Goal: Task Accomplishment & Management: Use online tool/utility

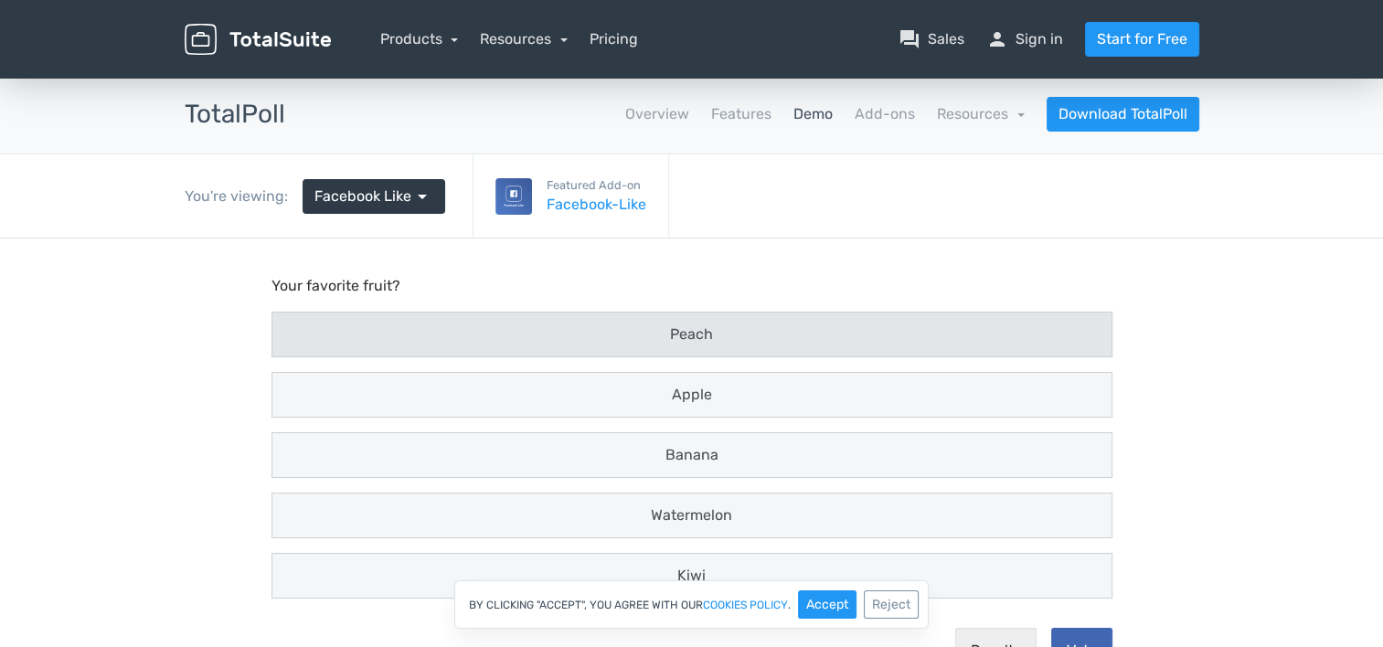
click at [695, 342] on span "Peach" at bounding box center [691, 333] width 43 height 17
click at [295, 341] on input "Peach" at bounding box center [289, 335] width 12 height 12
radio input "true"
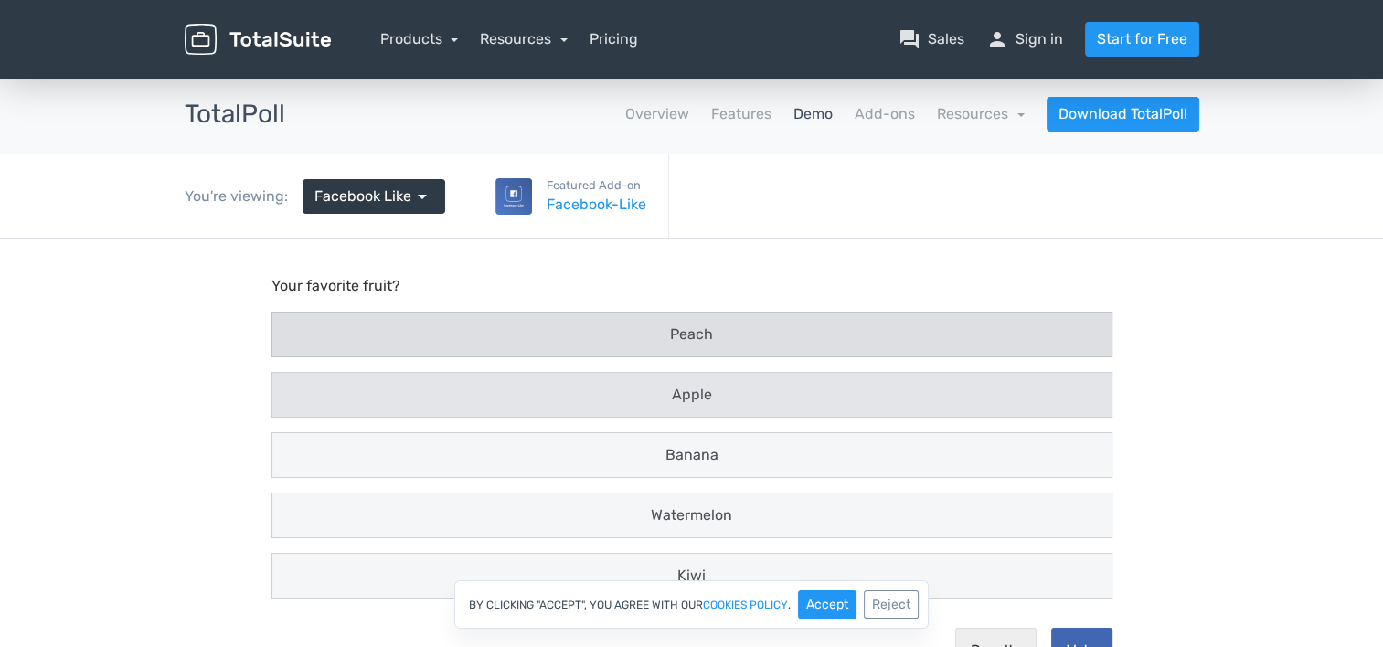
click at [654, 399] on div "Apple" at bounding box center [691, 395] width 817 height 22
click at [295, 399] on input "Apple" at bounding box center [289, 395] width 12 height 12
radio input "true"
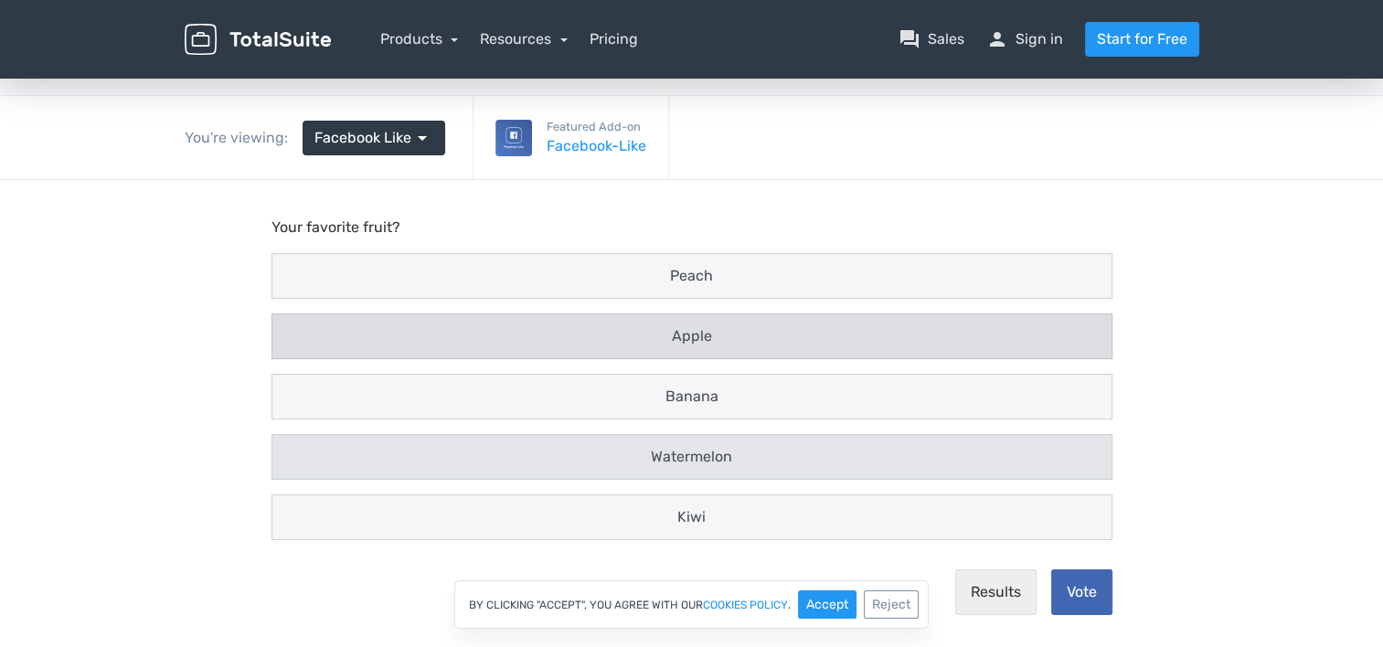
scroll to position [183, 0]
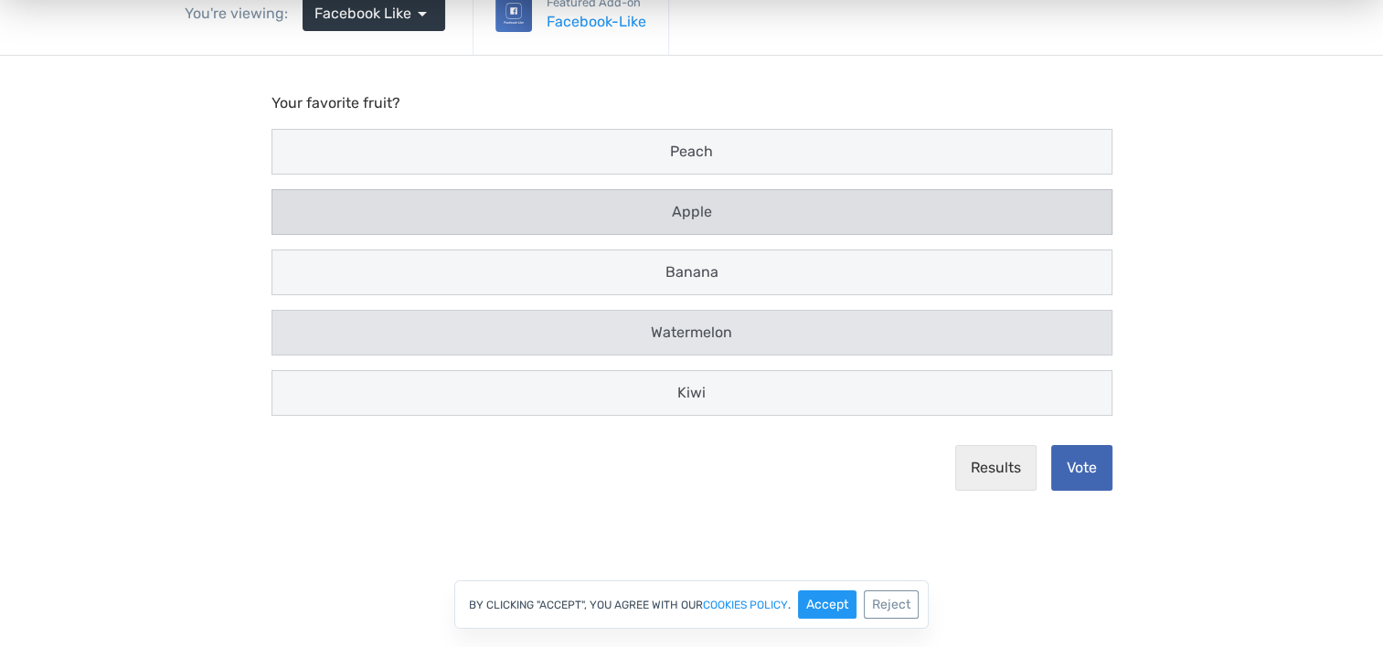
click at [749, 313] on div "Watermelon" at bounding box center [691, 333] width 839 height 44
click at [295, 327] on input "Watermelon" at bounding box center [289, 333] width 12 height 12
radio input "true"
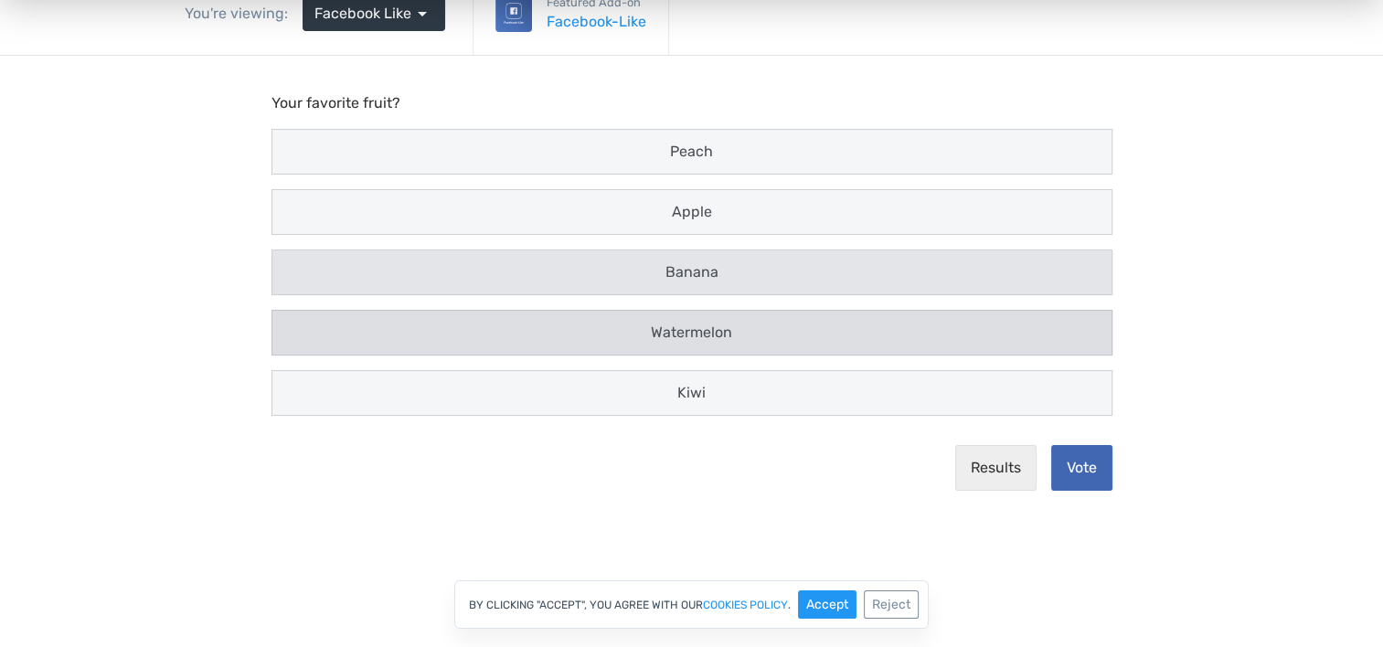
click at [753, 287] on div "Banana" at bounding box center [691, 272] width 839 height 44
click at [295, 279] on input "Banana" at bounding box center [289, 273] width 12 height 12
radio input "true"
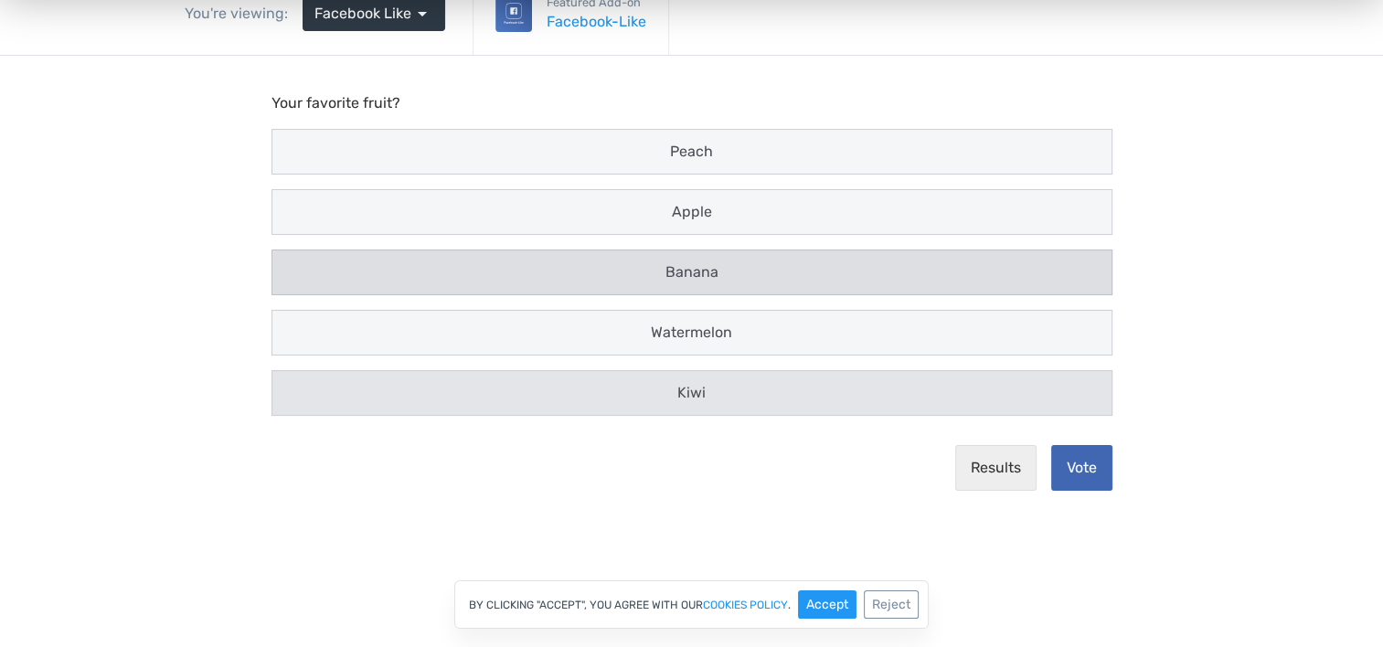
click at [707, 389] on div "Kiwi" at bounding box center [691, 393] width 817 height 22
click at [295, 389] on input "Kiwi" at bounding box center [289, 393] width 12 height 12
radio input "true"
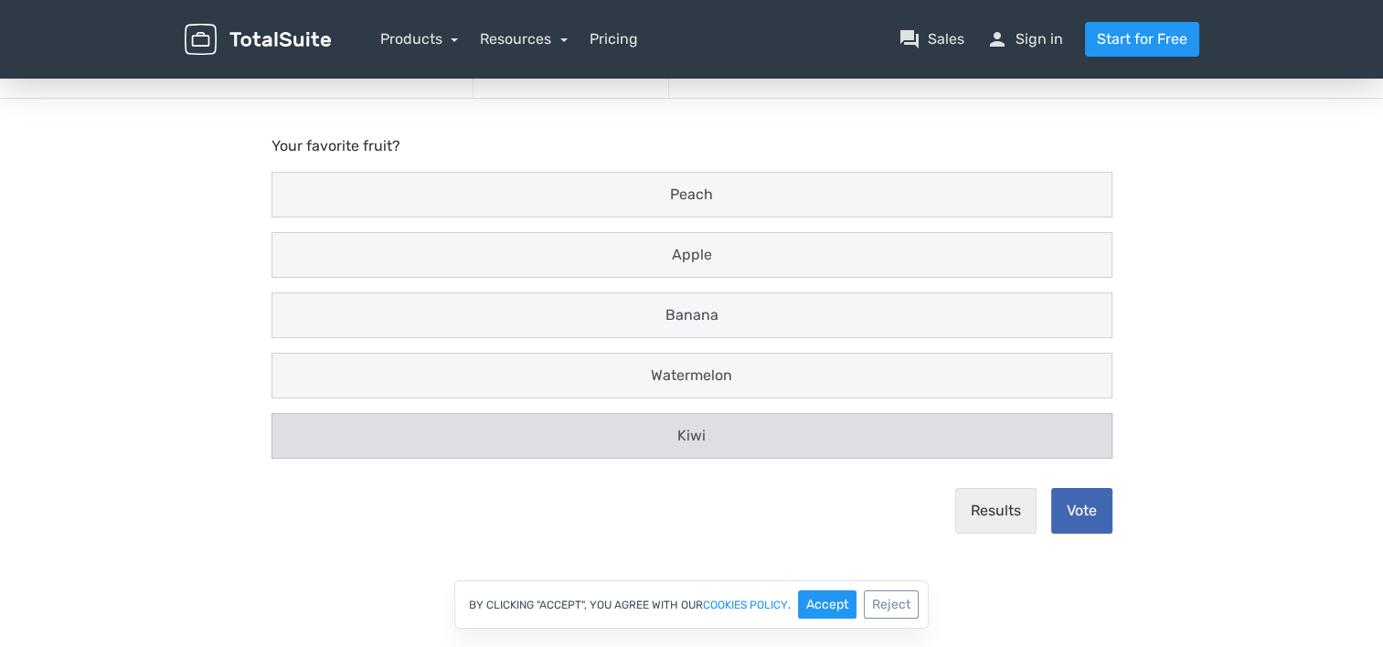
scroll to position [0, 0]
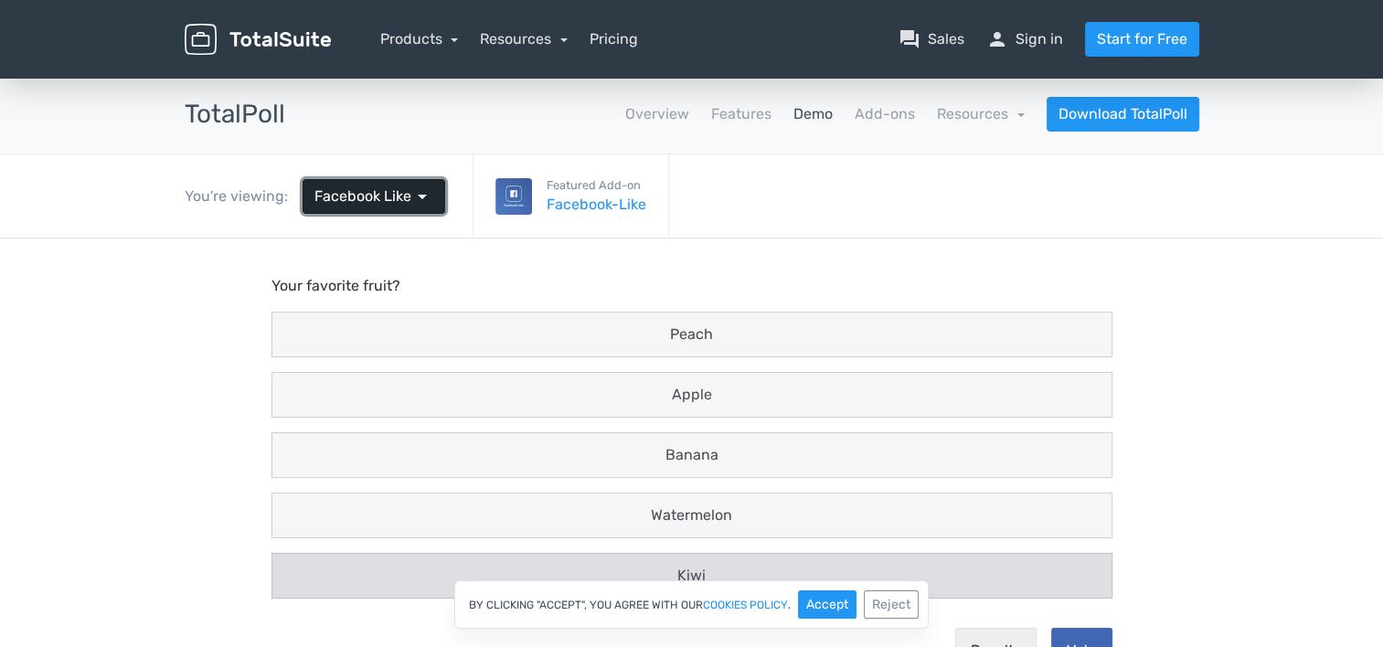
click at [413, 183] on link "Facebook Like arrow_drop_down" at bounding box center [373, 196] width 143 height 35
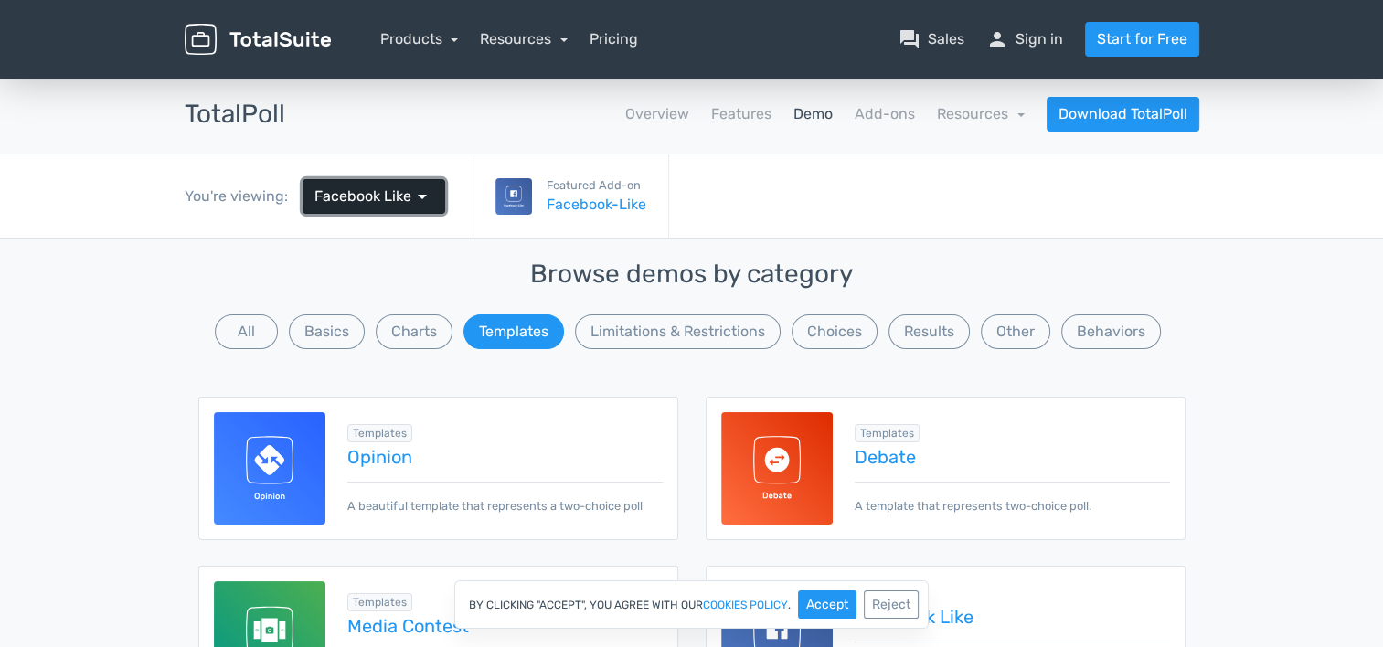
click at [413, 197] on span "arrow_drop_down" at bounding box center [422, 197] width 22 height 22
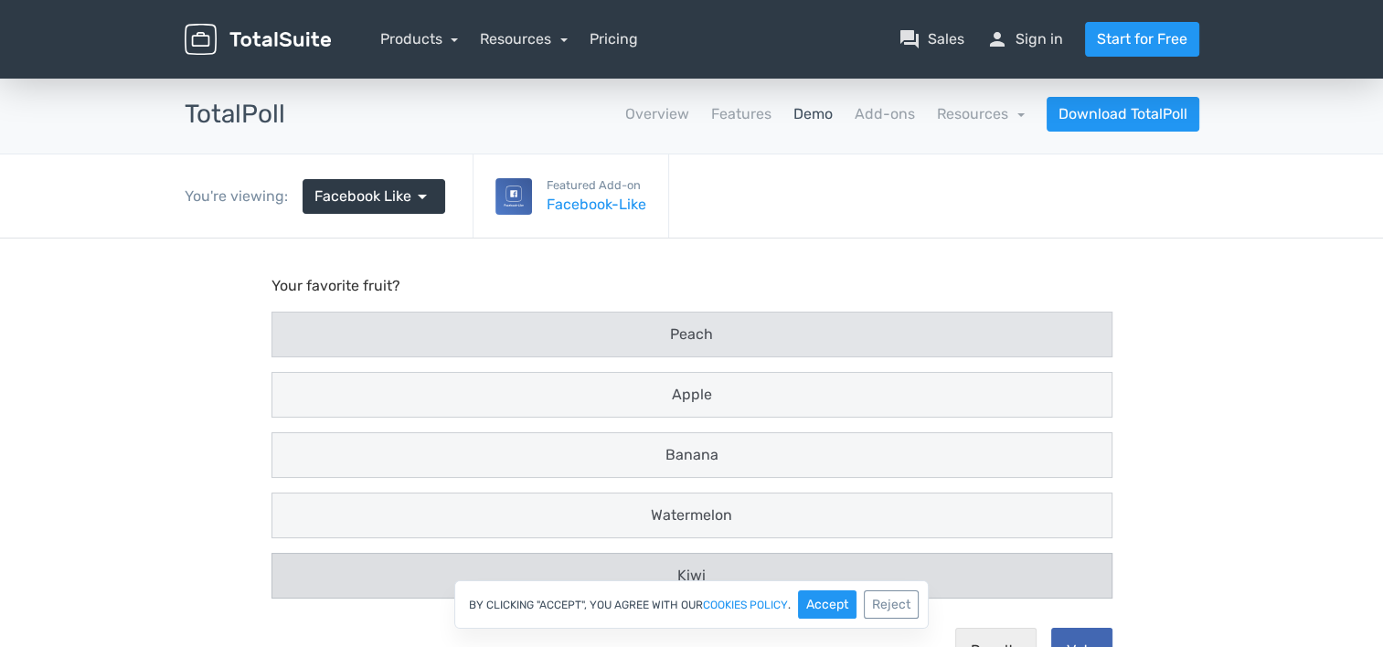
click at [474, 317] on div "Peach" at bounding box center [691, 335] width 839 height 44
click at [295, 317] on input "Peach" at bounding box center [289, 323] width 12 height 12
radio input "true"
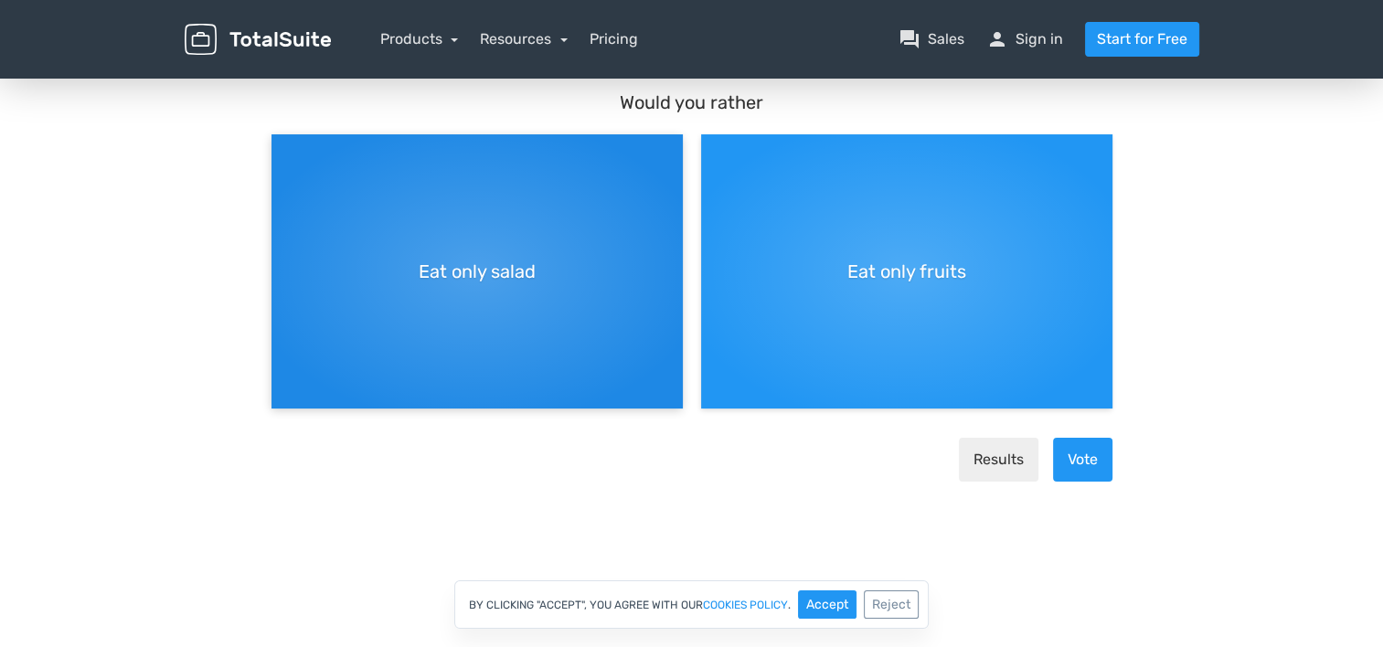
scroll to position [274, 0]
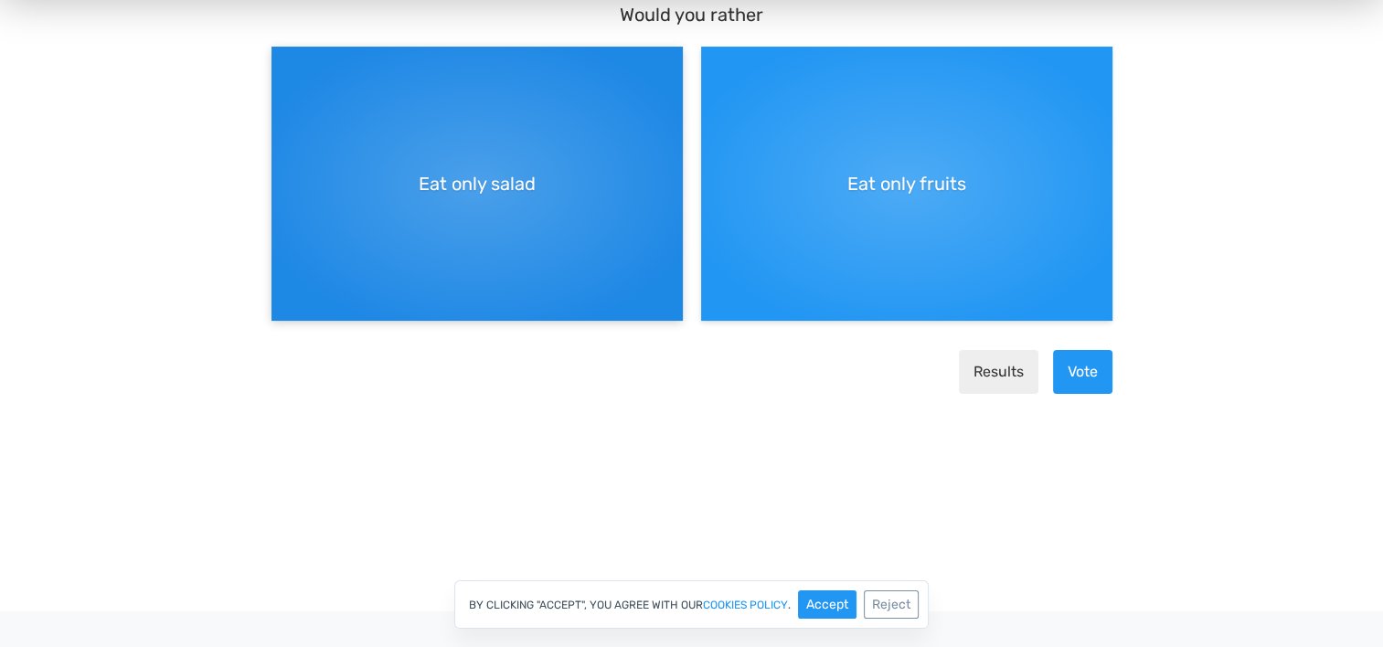
click at [504, 225] on div "Eat only salad" at bounding box center [476, 185] width 411 height 274
click at [283, 69] on input "Eat only salad" at bounding box center [277, 63] width 12 height 12
radio input "true"
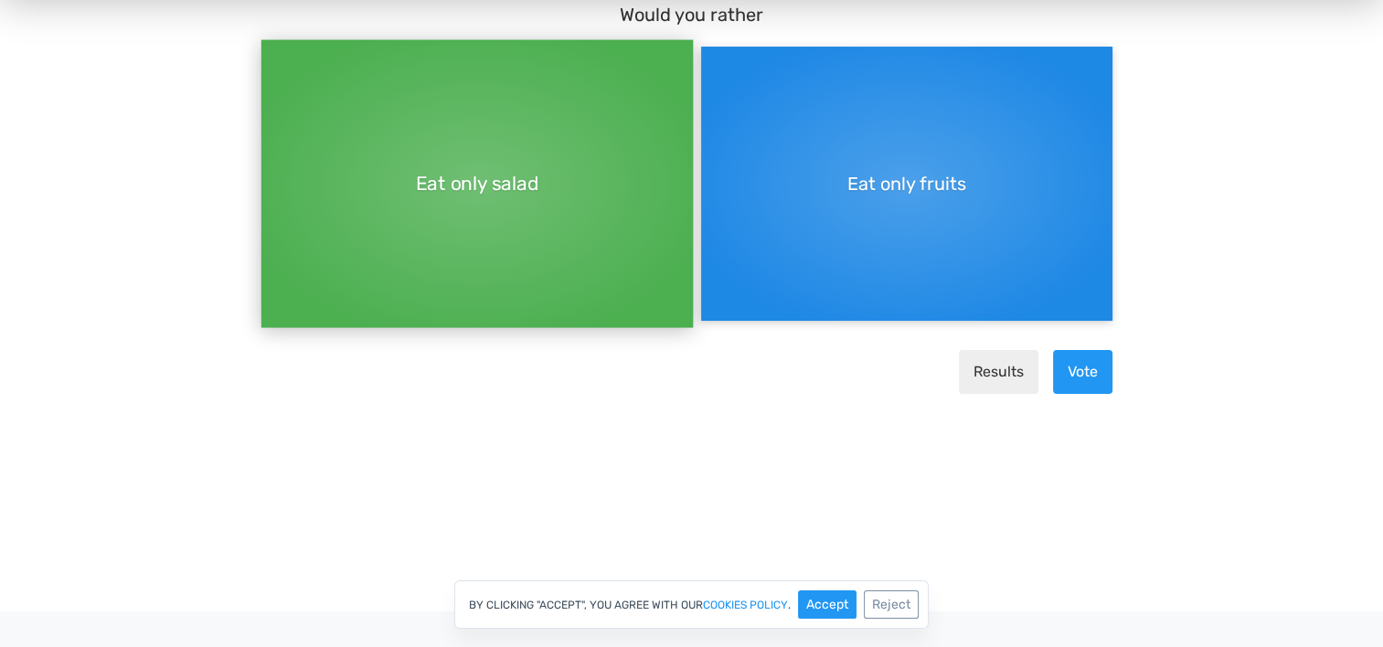
click at [842, 292] on div "Eat only fruits" at bounding box center [906, 185] width 411 height 274
click at [713, 69] on input "Eat only fruits" at bounding box center [707, 63] width 12 height 12
radio input "true"
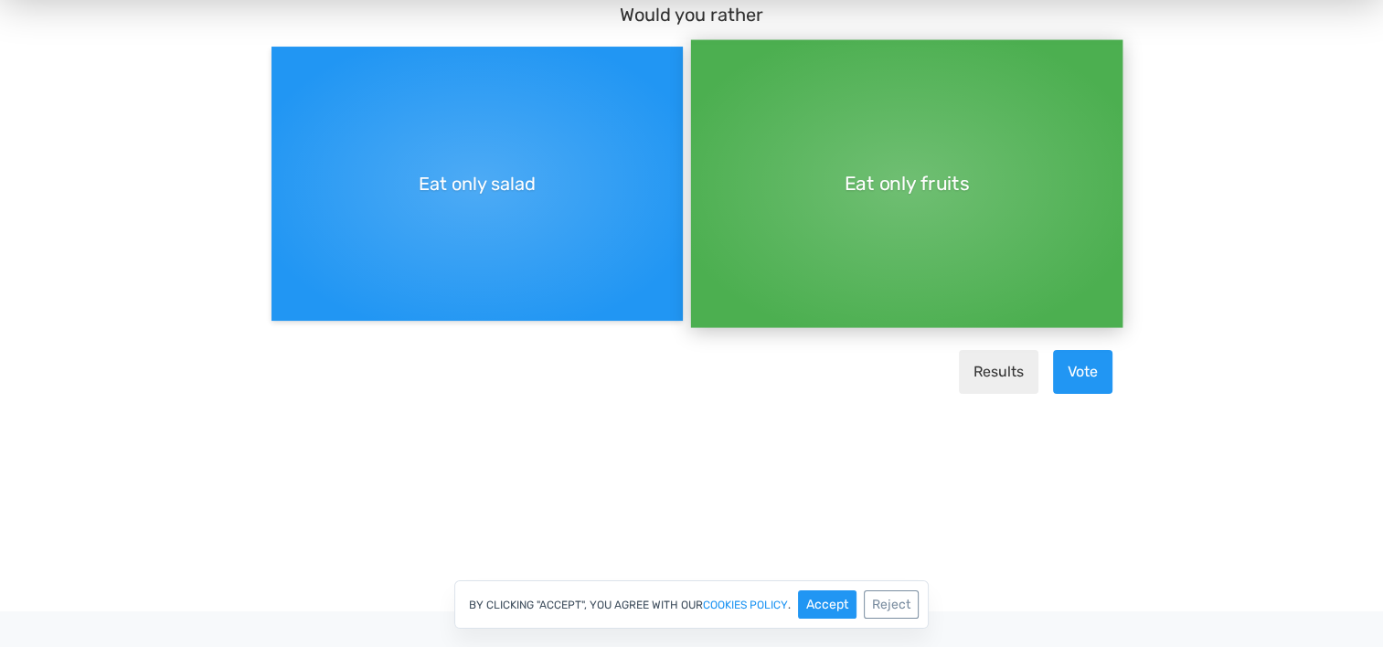
click at [780, 443] on main "Would you rather Eat only salad Eat only fruits Results Vote" at bounding box center [691, 205] width 877 height 481
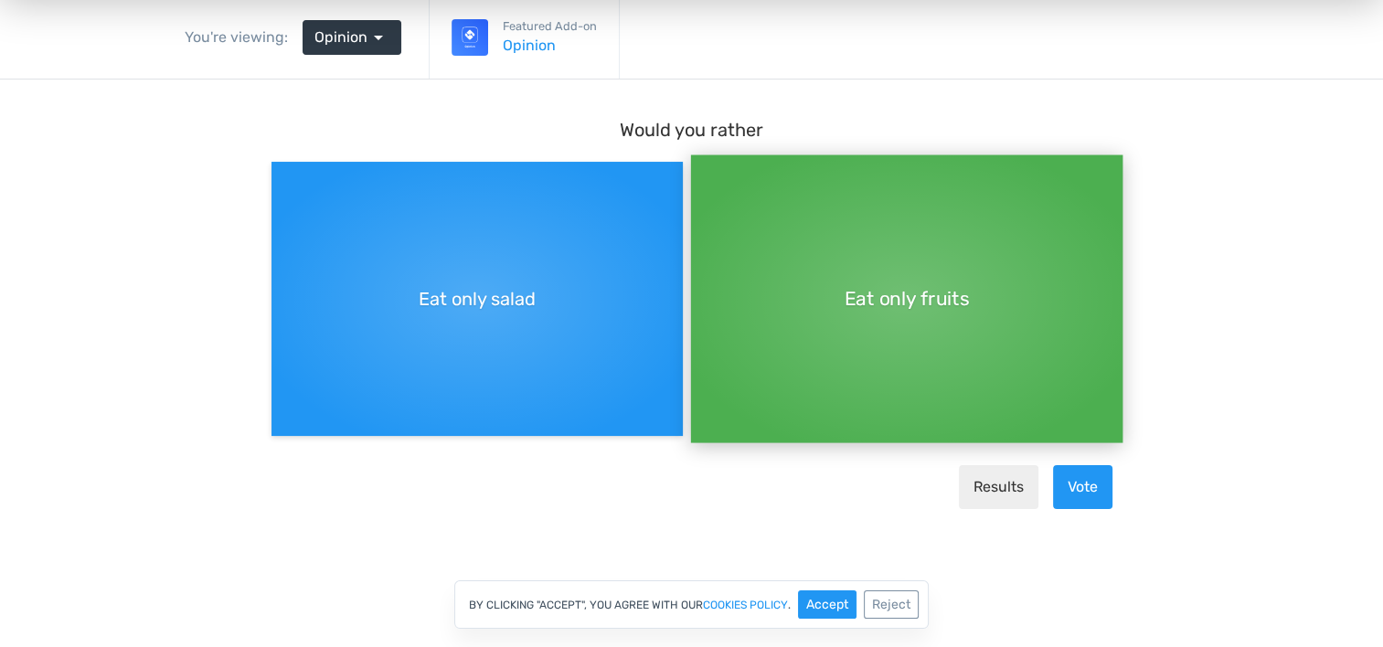
scroll to position [0, 0]
